Goal: Information Seeking & Learning: Learn about a topic

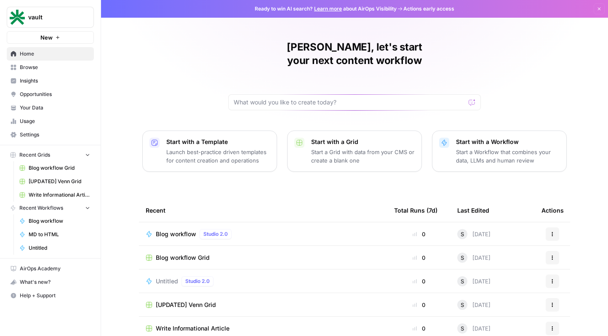
click at [36, 56] on span "Home" at bounding box center [55, 54] width 70 height 8
click at [42, 105] on span "Your Data" at bounding box center [55, 108] width 70 height 8
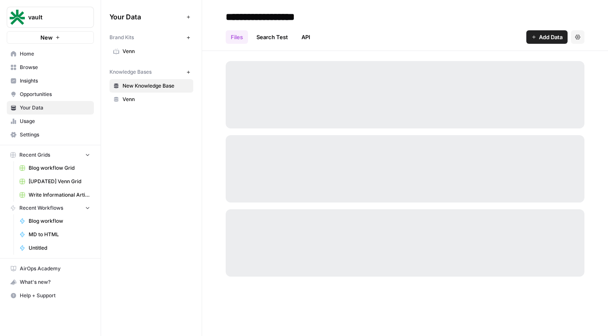
click at [44, 67] on span "Browse" at bounding box center [55, 68] width 70 height 8
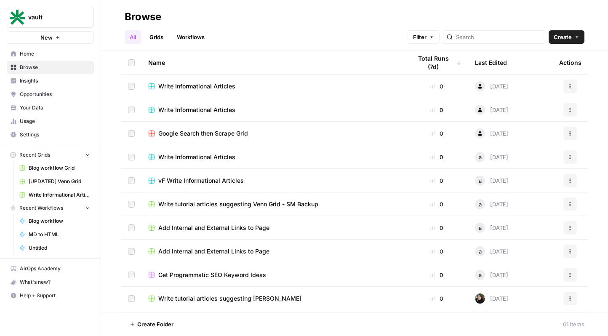
click at [51, 80] on span "Insights" at bounding box center [55, 81] width 70 height 8
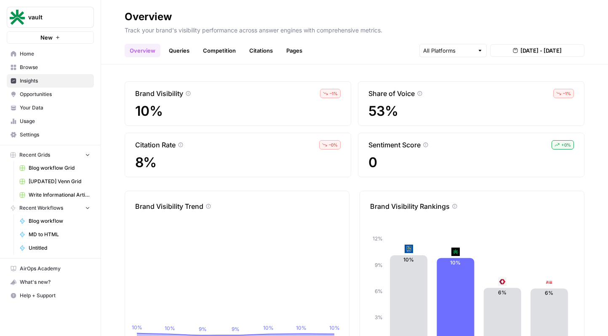
click at [183, 57] on link "Queries" at bounding box center [179, 50] width 31 height 13
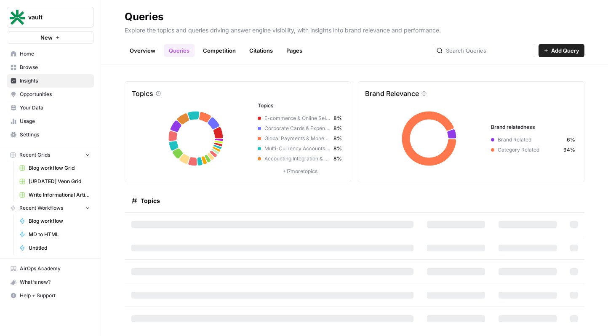
click at [228, 53] on link "Competition" at bounding box center [219, 50] width 43 height 13
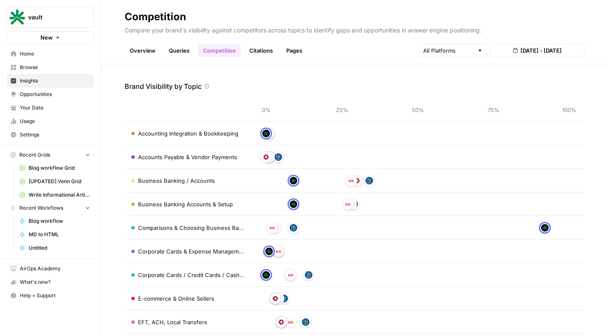
scroll to position [49, 0]
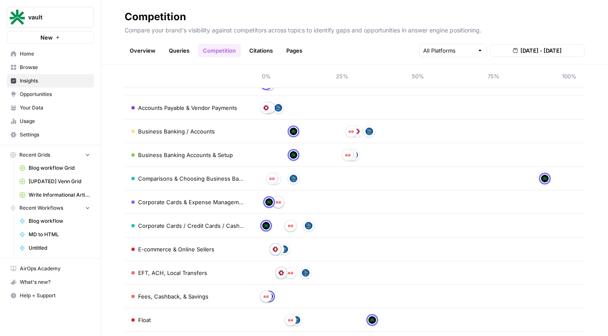
click at [213, 177] on span "Comparisons & Choosing Business Banking" at bounding box center [191, 178] width 106 height 8
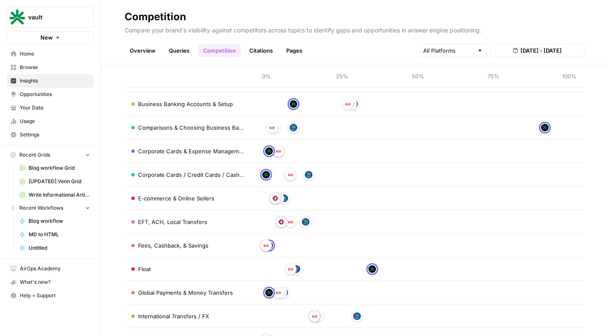
scroll to position [321, 0]
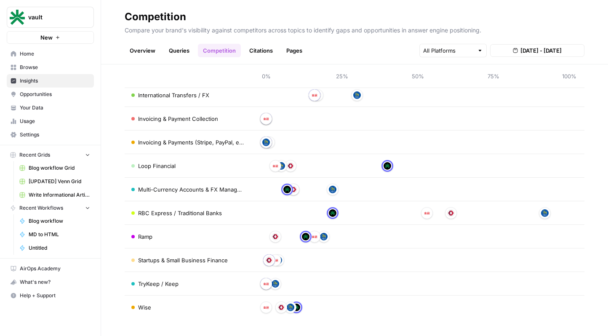
click at [353, 171] on div at bounding box center [417, 165] width 303 height 13
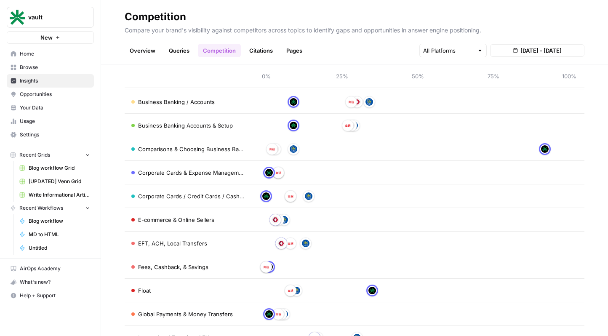
scroll to position [0, 0]
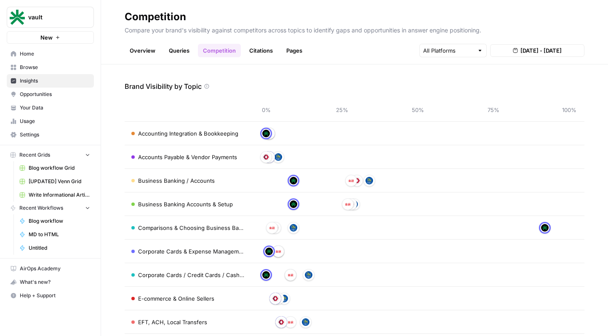
click at [294, 53] on link "Pages" at bounding box center [294, 50] width 26 height 13
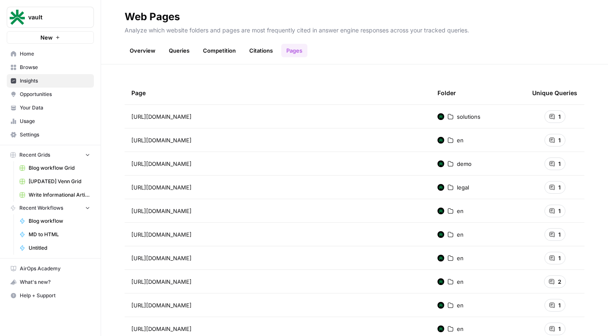
click at [260, 50] on link "Citations" at bounding box center [261, 50] width 34 height 13
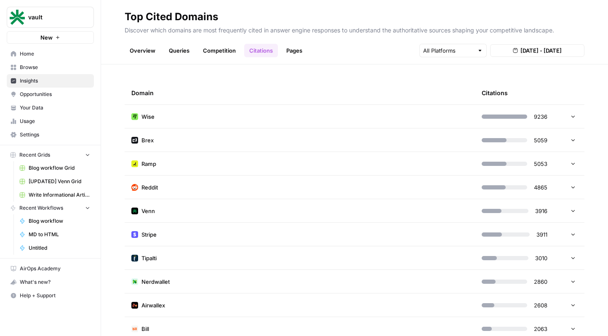
click at [570, 115] on icon at bounding box center [573, 116] width 6 height 6
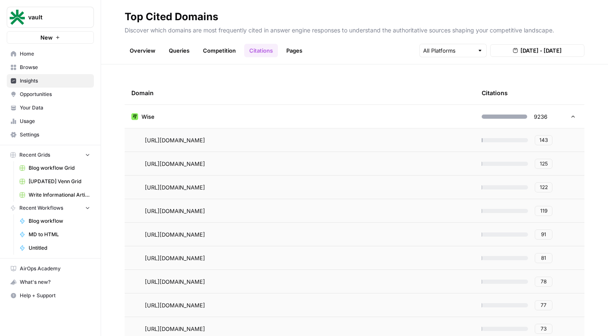
click at [571, 116] on icon at bounding box center [572, 116] width 3 height 2
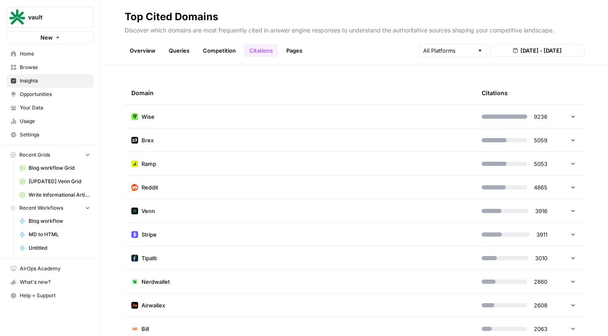
click at [570, 116] on icon at bounding box center [573, 116] width 6 height 6
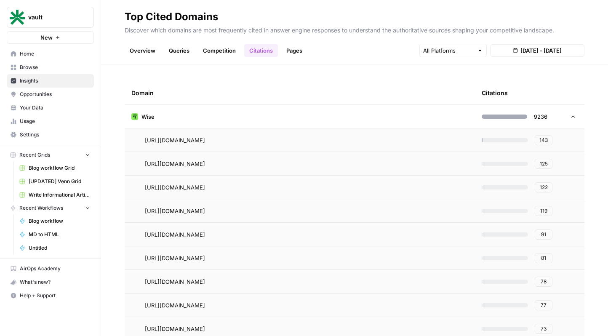
click at [571, 116] on icon at bounding box center [572, 116] width 3 height 2
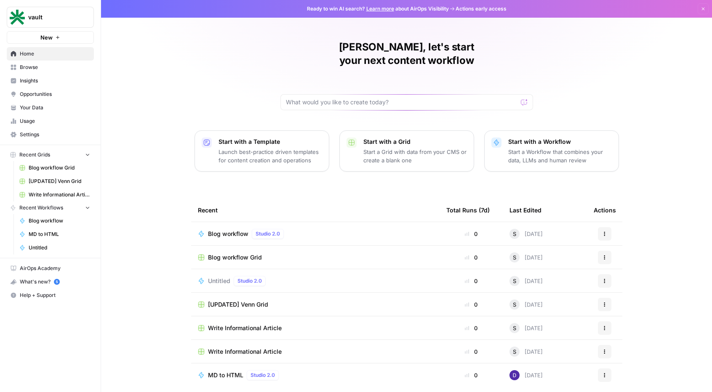
click at [28, 77] on span "Insights" at bounding box center [55, 81] width 70 height 8
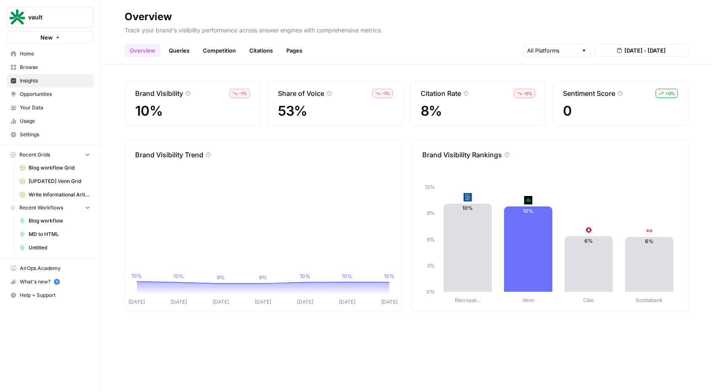
click at [578, 52] on div at bounding box center [556, 50] width 67 height 13
click at [617, 51] on icon "button" at bounding box center [619, 50] width 5 height 5
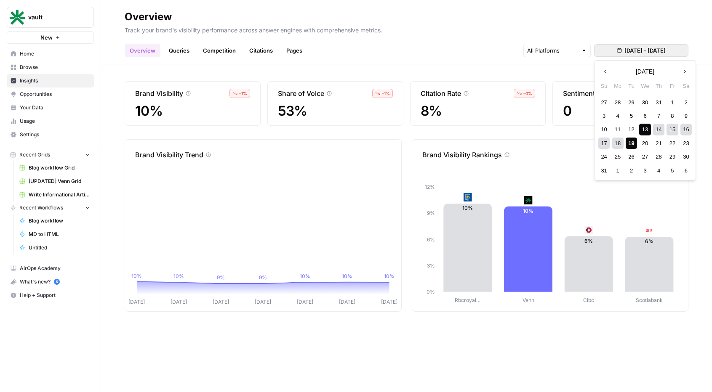
click at [177, 53] on link "Queries" at bounding box center [179, 50] width 31 height 13
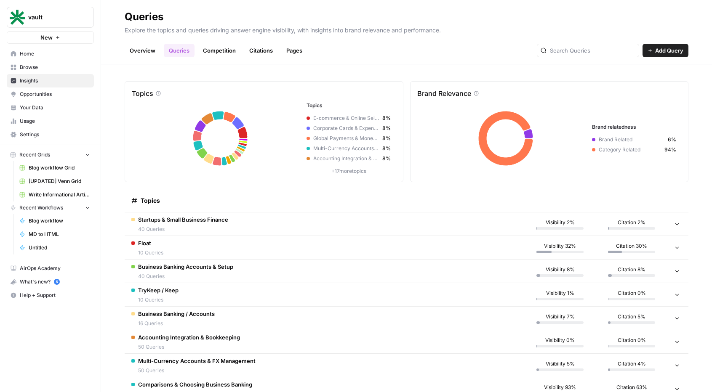
drag, startPoint x: 147, startPoint y: 53, endPoint x: 277, endPoint y: 244, distance: 231.2
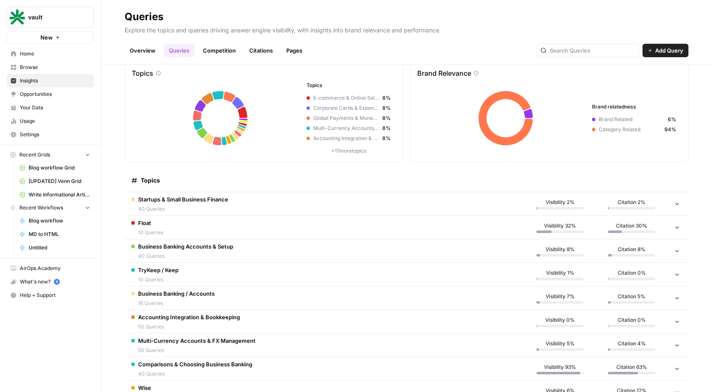
click at [670, 224] on td at bounding box center [677, 227] width 21 height 23
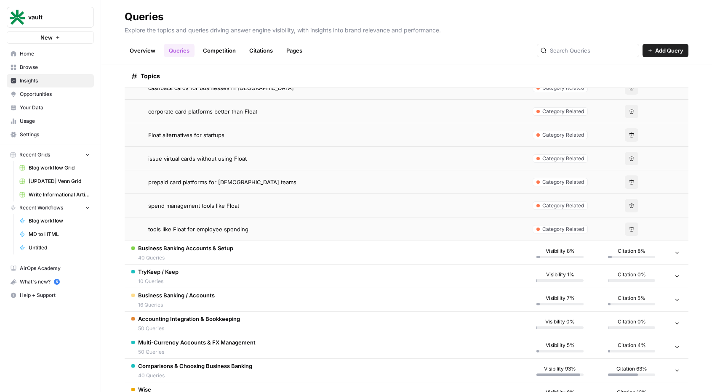
scroll to position [248, 0]
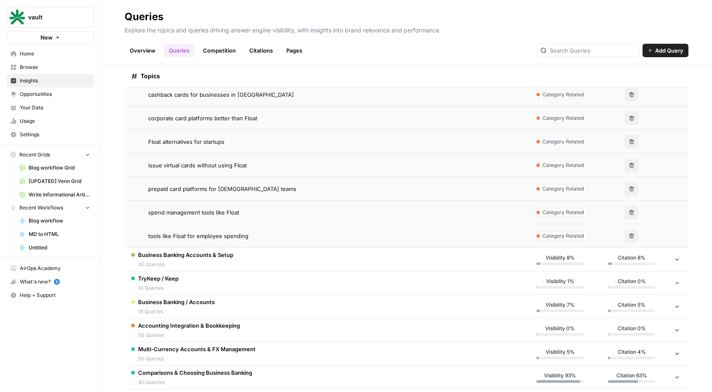
click at [30, 91] on span "Opportunities" at bounding box center [55, 95] width 70 height 8
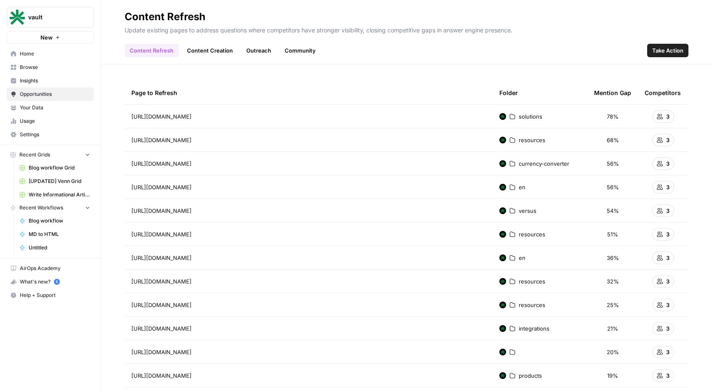
click at [209, 50] on link "Content Creation" at bounding box center [210, 50] width 56 height 13
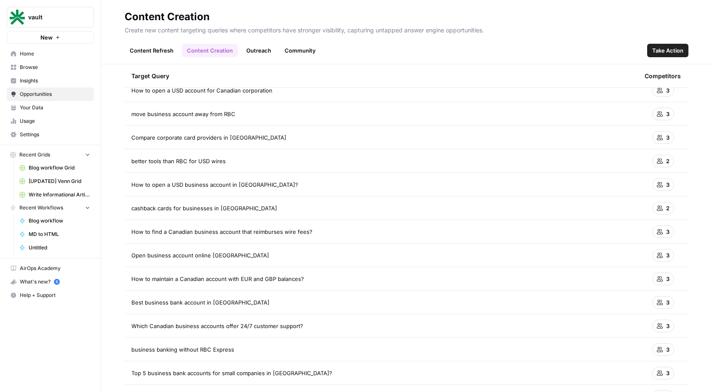
scroll to position [138, 0]
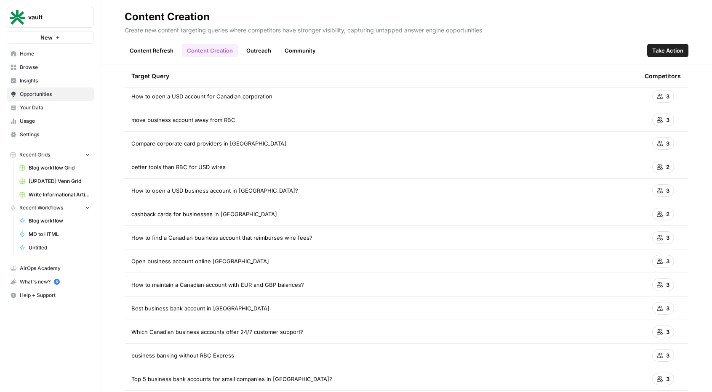
click at [140, 46] on link "Content Refresh" at bounding box center [152, 50] width 54 height 13
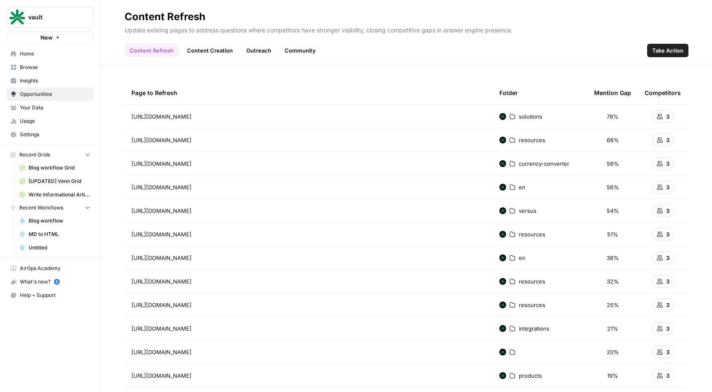
click at [204, 56] on link "Content Creation" at bounding box center [210, 50] width 56 height 13
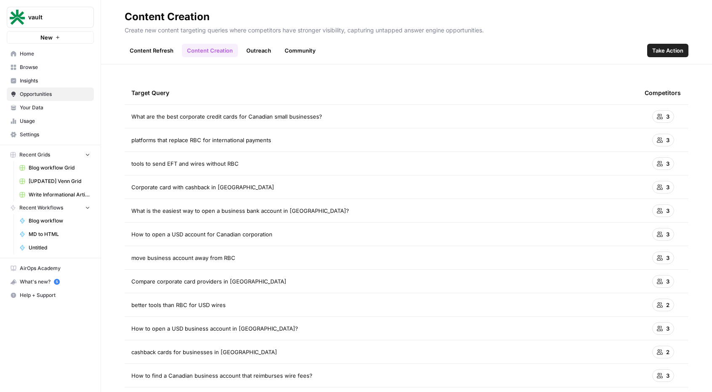
click at [18, 79] on link "Insights" at bounding box center [50, 80] width 87 height 13
